Goal: Task Accomplishment & Management: Use online tool/utility

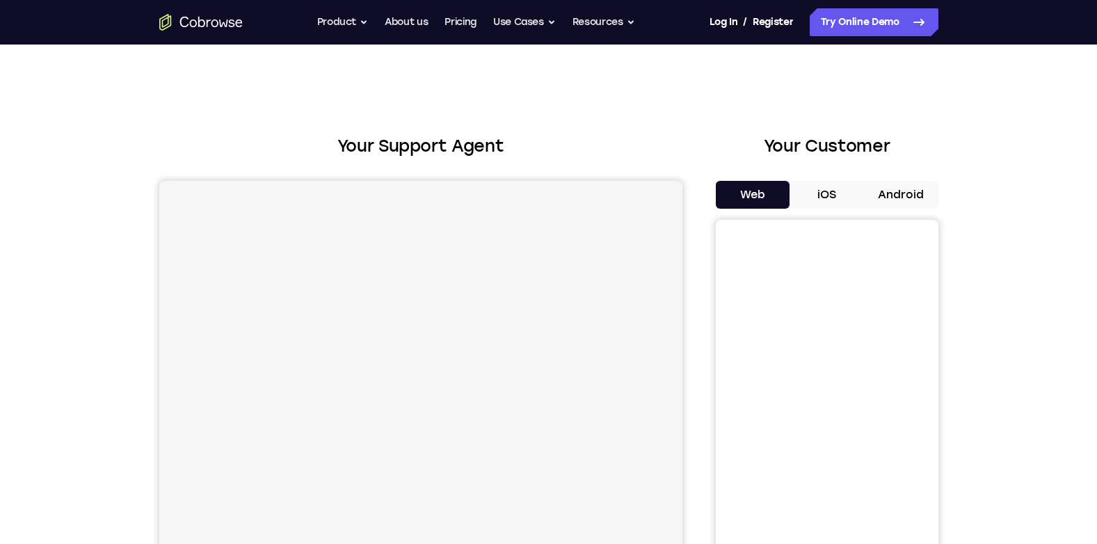
click at [905, 184] on button "Android" at bounding box center [901, 195] width 74 height 28
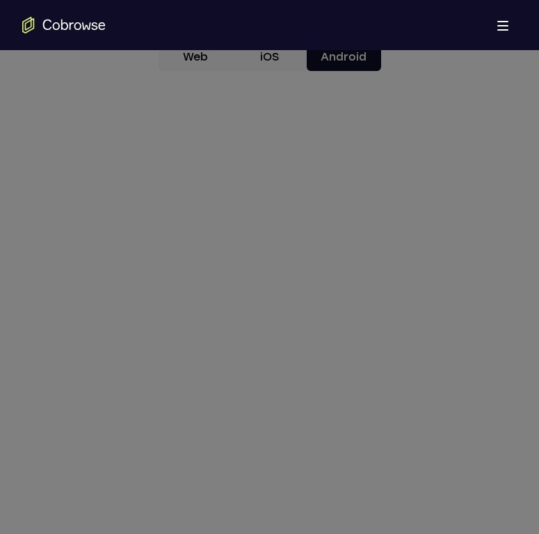
click at [253, 324] on icon at bounding box center [275, 129] width 550 height 810
click at [271, 363] on icon at bounding box center [275, 129] width 550 height 810
click at [241, 287] on icon at bounding box center [275, 129] width 550 height 810
click at [248, 285] on icon at bounding box center [275, 129] width 550 height 810
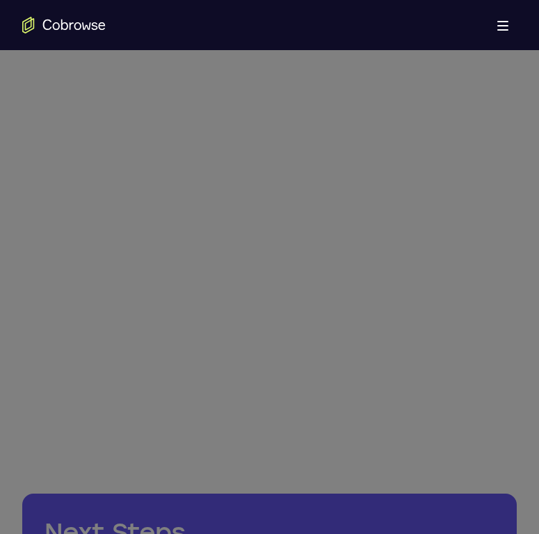
scroll to position [765, 0]
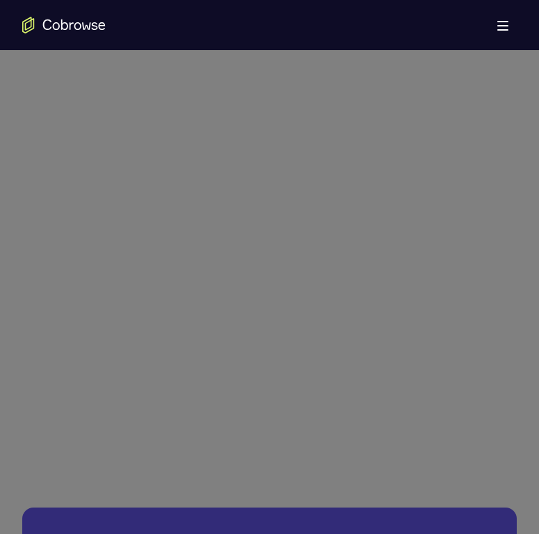
click at [207, 214] on icon at bounding box center [275, 93] width 550 height 879
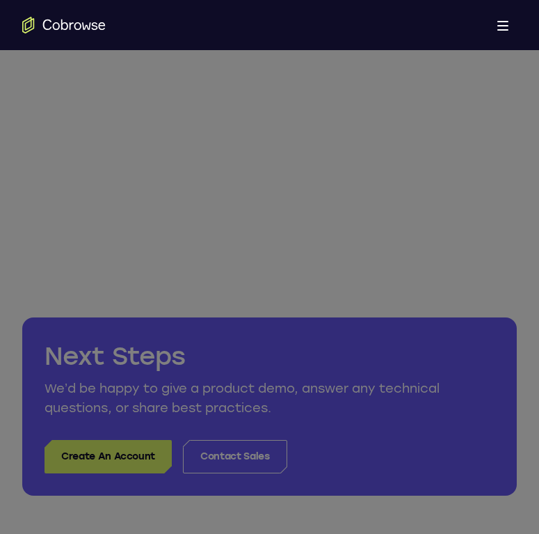
scroll to position [974, 0]
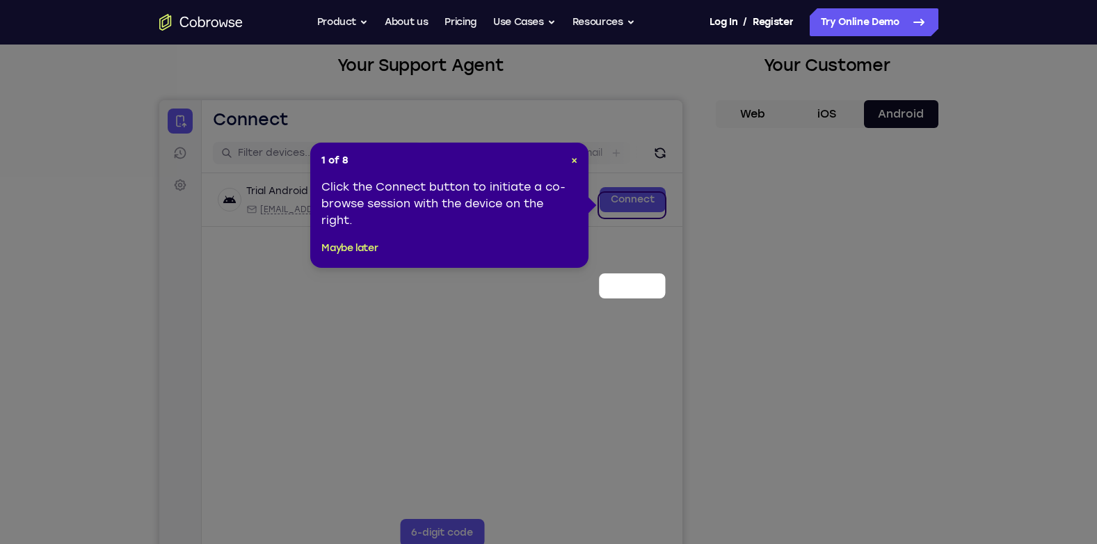
scroll to position [0, 0]
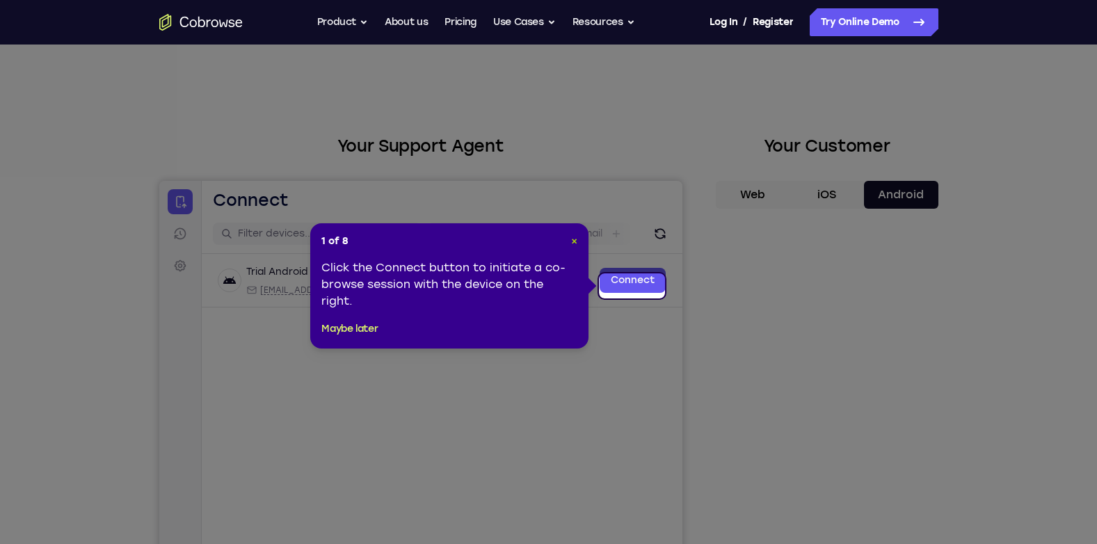
drag, startPoint x: 571, startPoint y: 240, endPoint x: 513, endPoint y: 166, distance: 93.7
click at [571, 240] on span "×" at bounding box center [574, 241] width 6 height 12
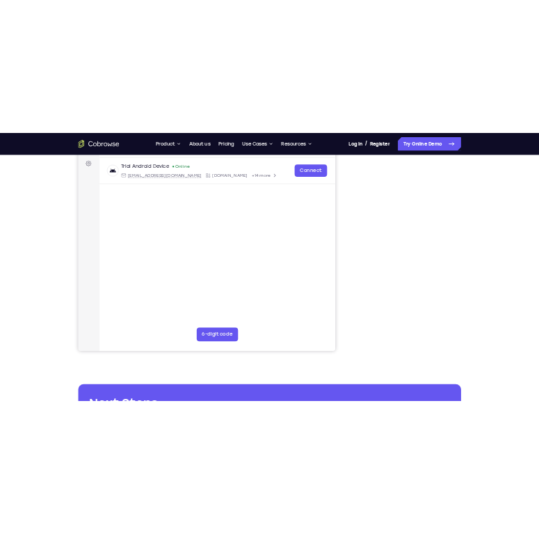
scroll to position [209, 0]
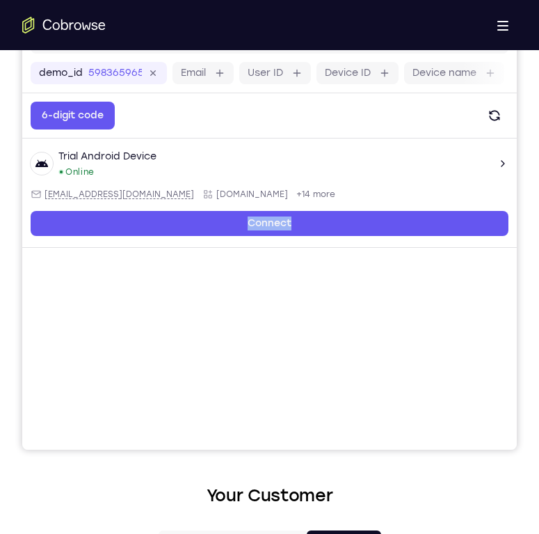
drag, startPoint x: 413, startPoint y: 399, endPoint x: 130, endPoint y: 361, distance: 285.0
click at [130, 361] on main "demo_id 598365965 598365965 Email User ID Device ID Device name 6-digit code Co…" at bounding box center [269, 256] width 495 height 466
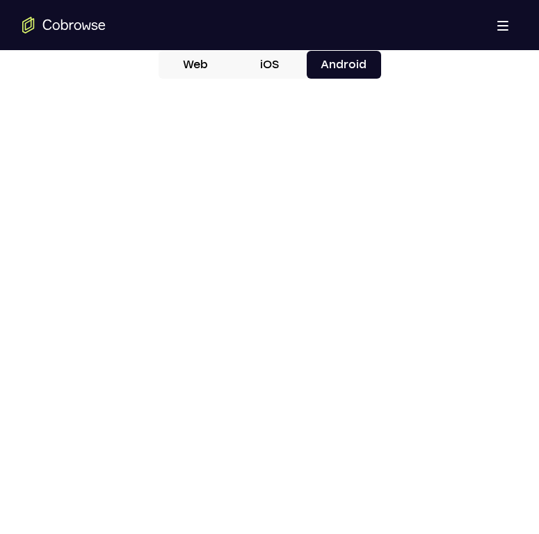
scroll to position [696, 0]
